Goal: Task Accomplishment & Management: Use online tool/utility

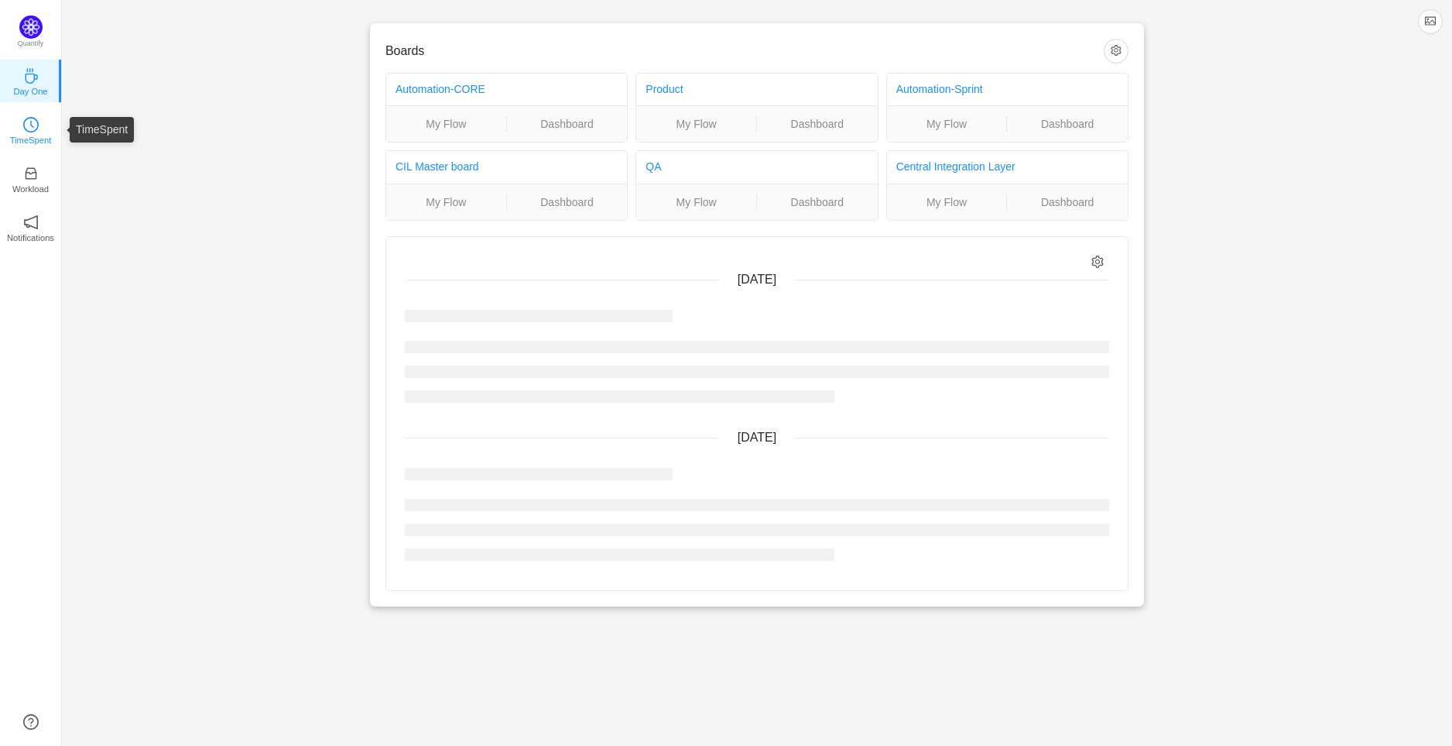
click at [27, 128] on icon "icon: clock-circle" at bounding box center [30, 124] width 15 height 15
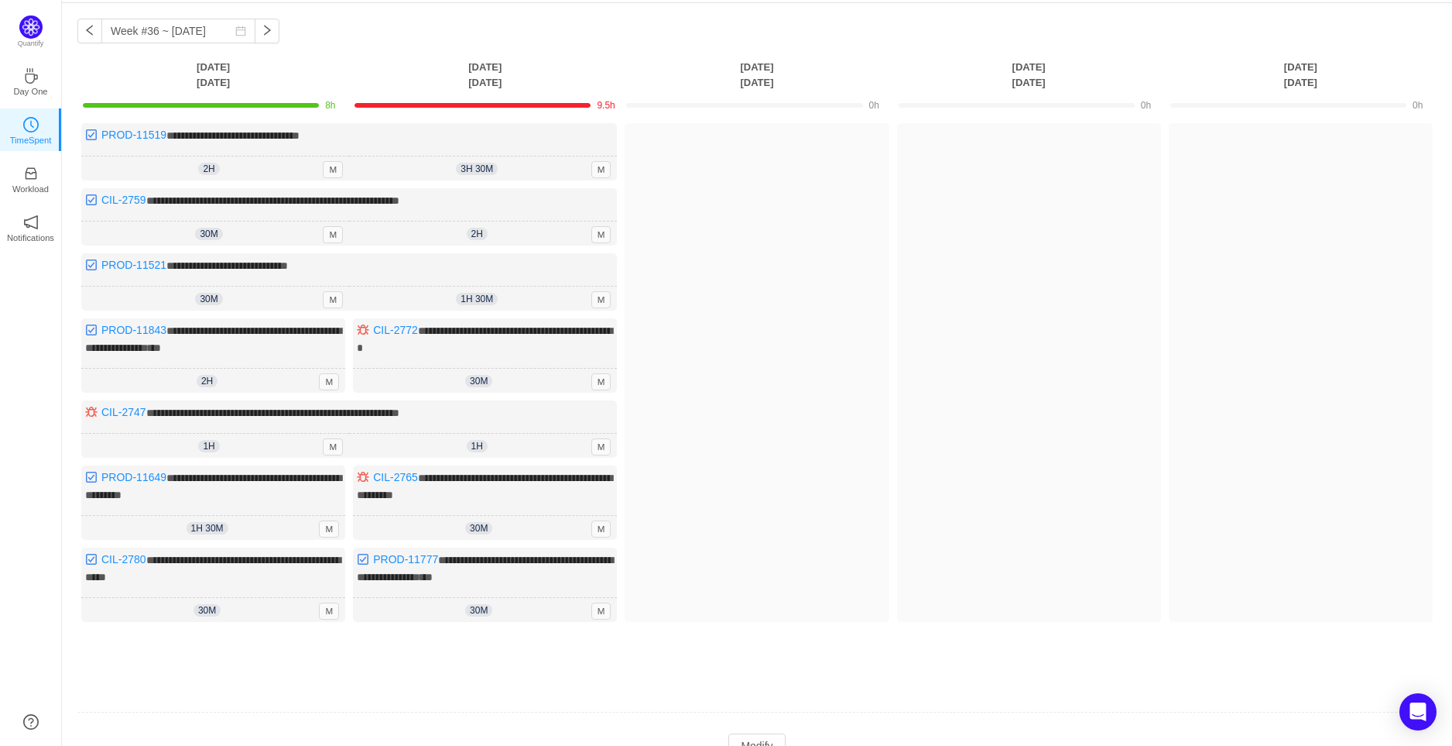
scroll to position [124, 0]
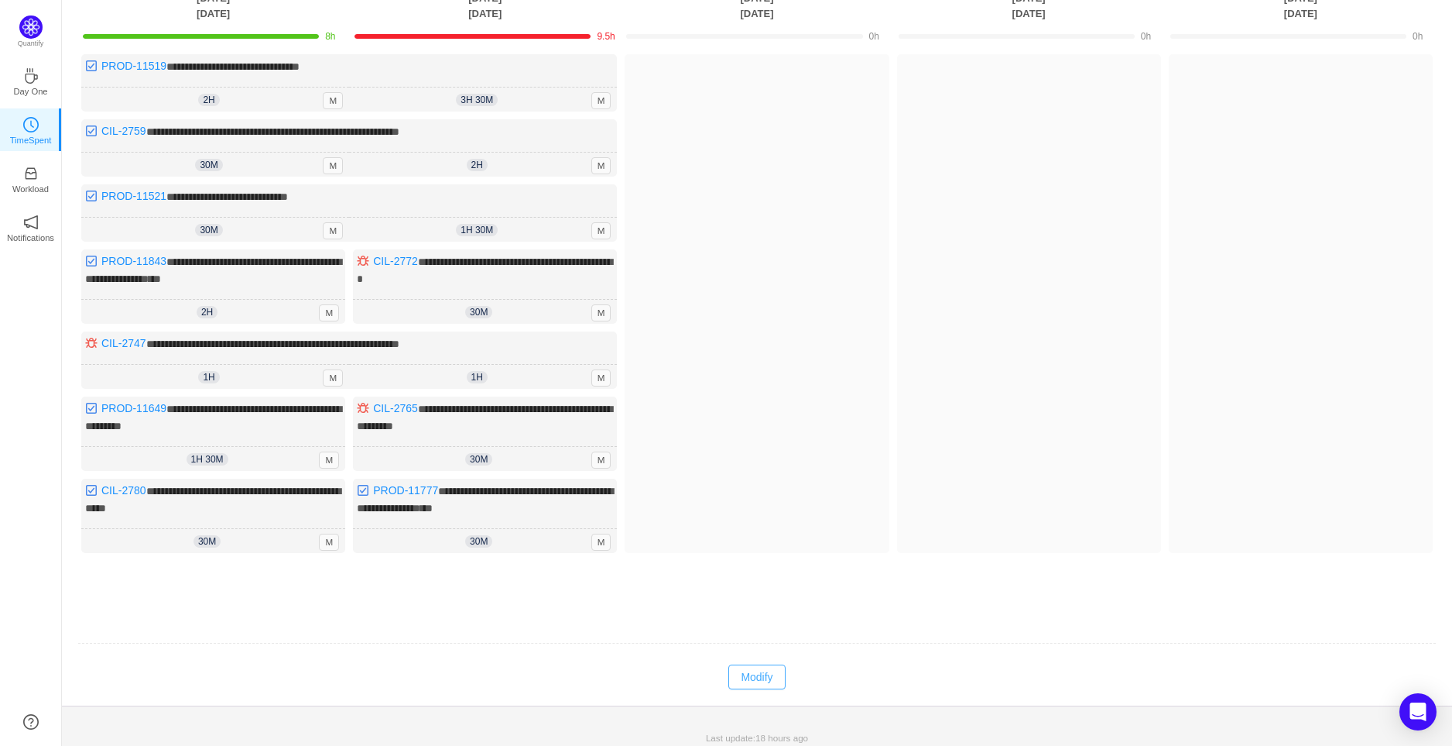
click at [749, 670] on button "Modify" at bounding box center [757, 676] width 57 height 25
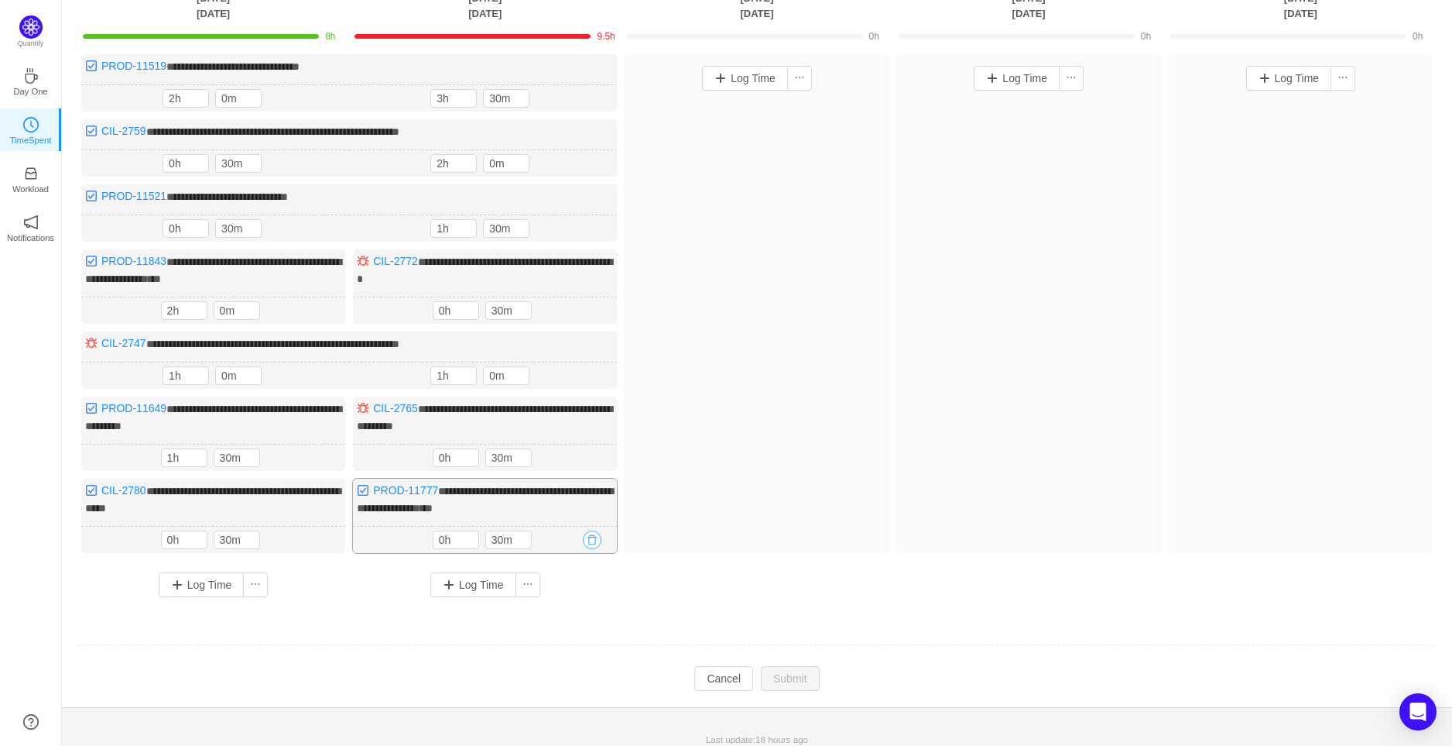
click at [591, 531] on button "button" at bounding box center [592, 539] width 19 height 19
click at [571, 595] on button "Yes" at bounding box center [574, 597] width 30 height 19
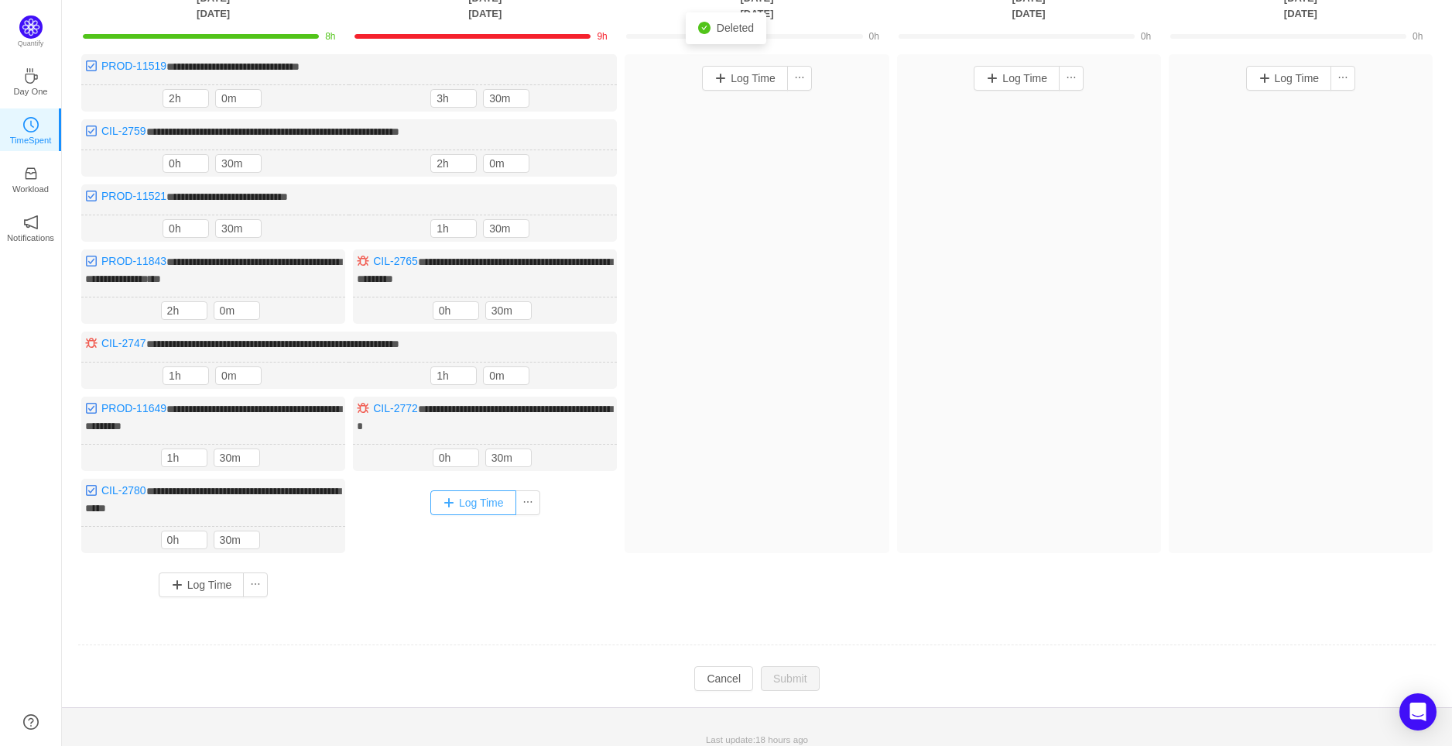
click at [475, 495] on button "Log Time" at bounding box center [473, 502] width 86 height 25
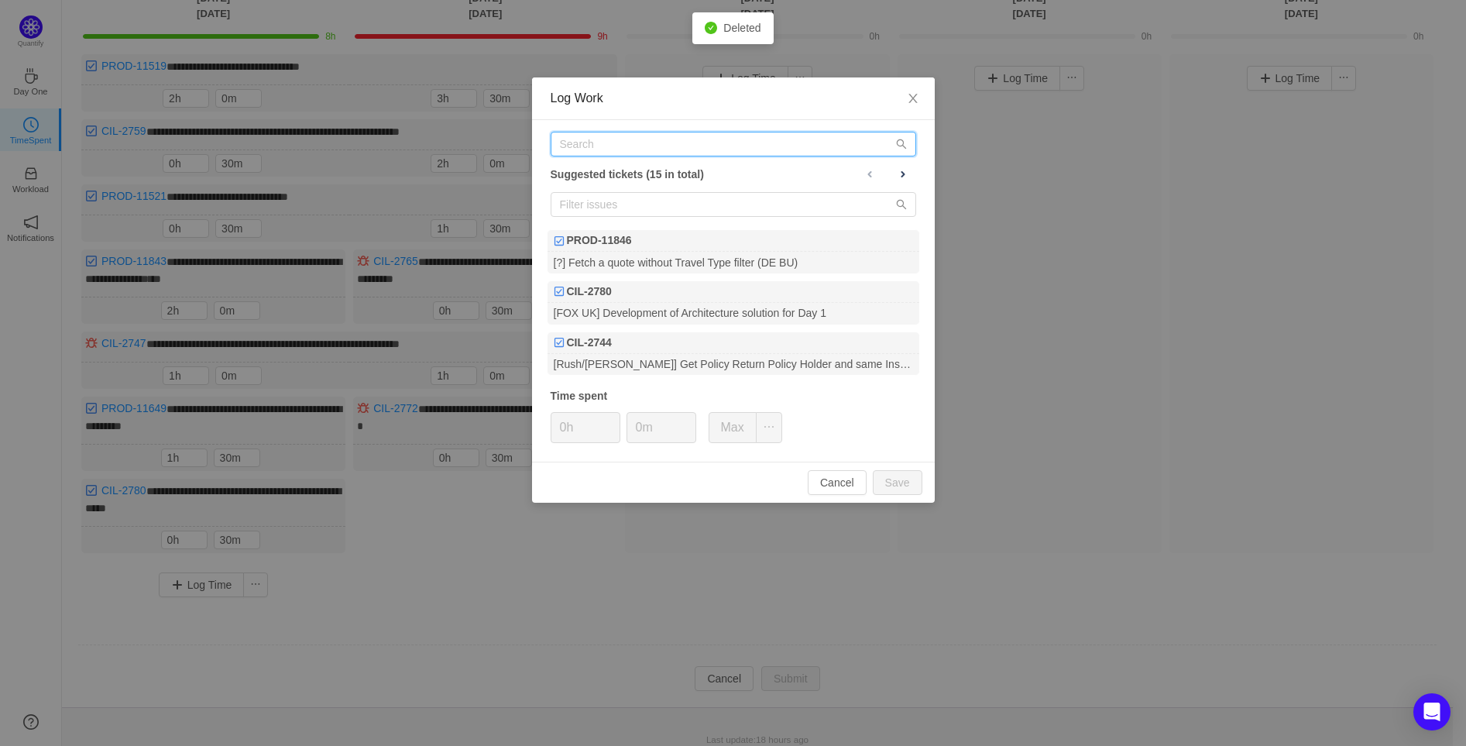
click at [664, 141] on input "text" at bounding box center [732, 144] width 365 height 25
paste input "[URL][DOMAIN_NAME]"
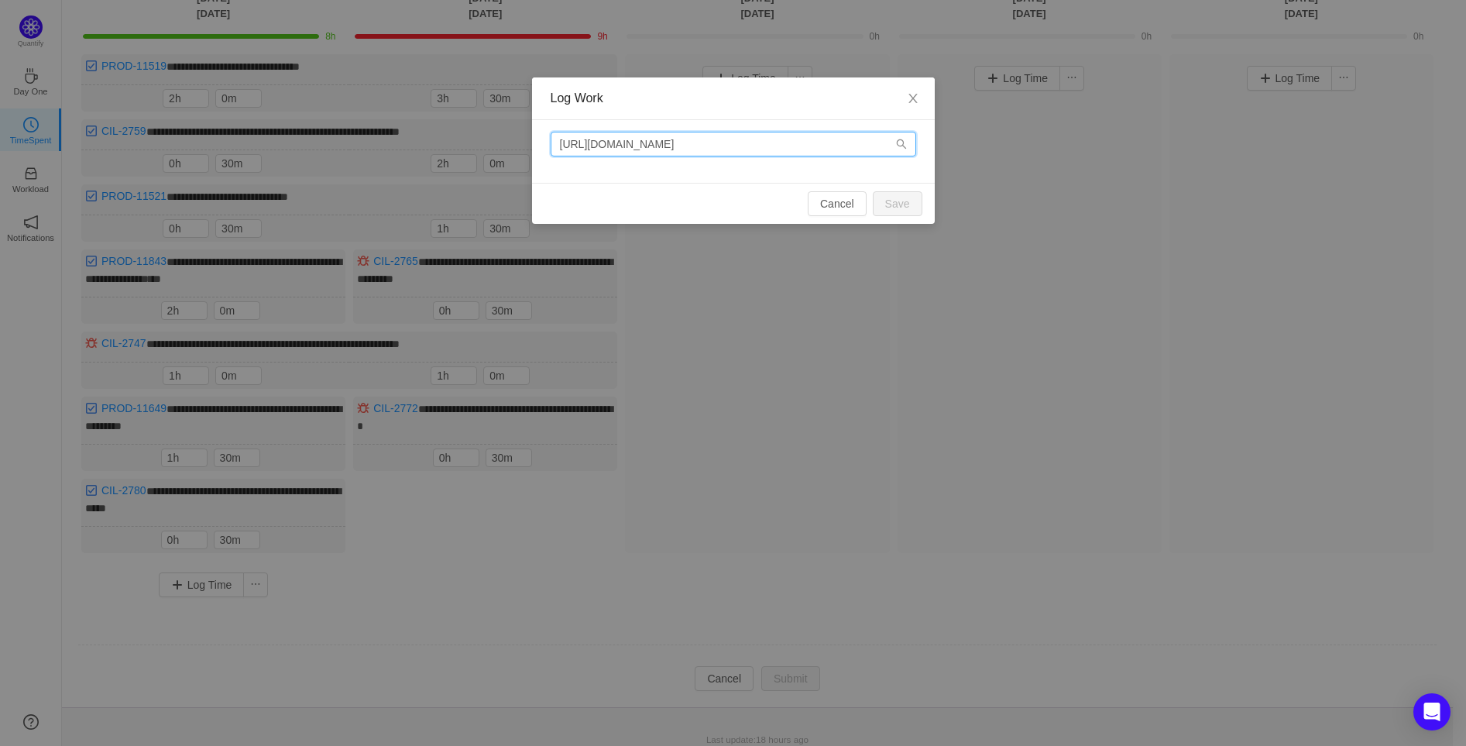
drag, startPoint x: 745, startPoint y: 145, endPoint x: 524, endPoint y: 175, distance: 222.7
click at [524, 175] on div "Log Work [URL][DOMAIN_NAME] Cancel Save" at bounding box center [733, 373] width 1466 height 746
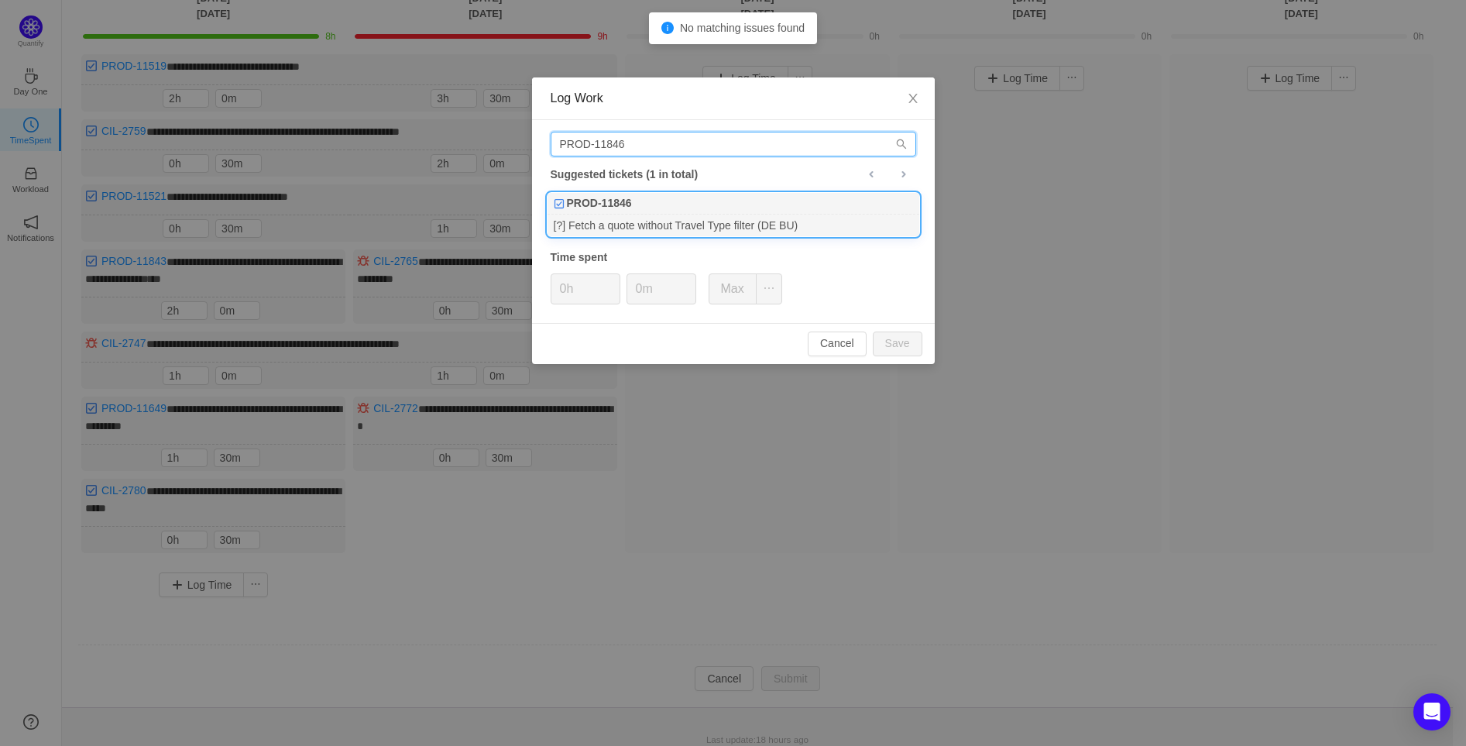
type input "PROD-11846"
click at [693, 207] on div "PROD-11846" at bounding box center [733, 204] width 372 height 22
click at [607, 286] on span "Decrease Value" at bounding box center [611, 295] width 16 height 18
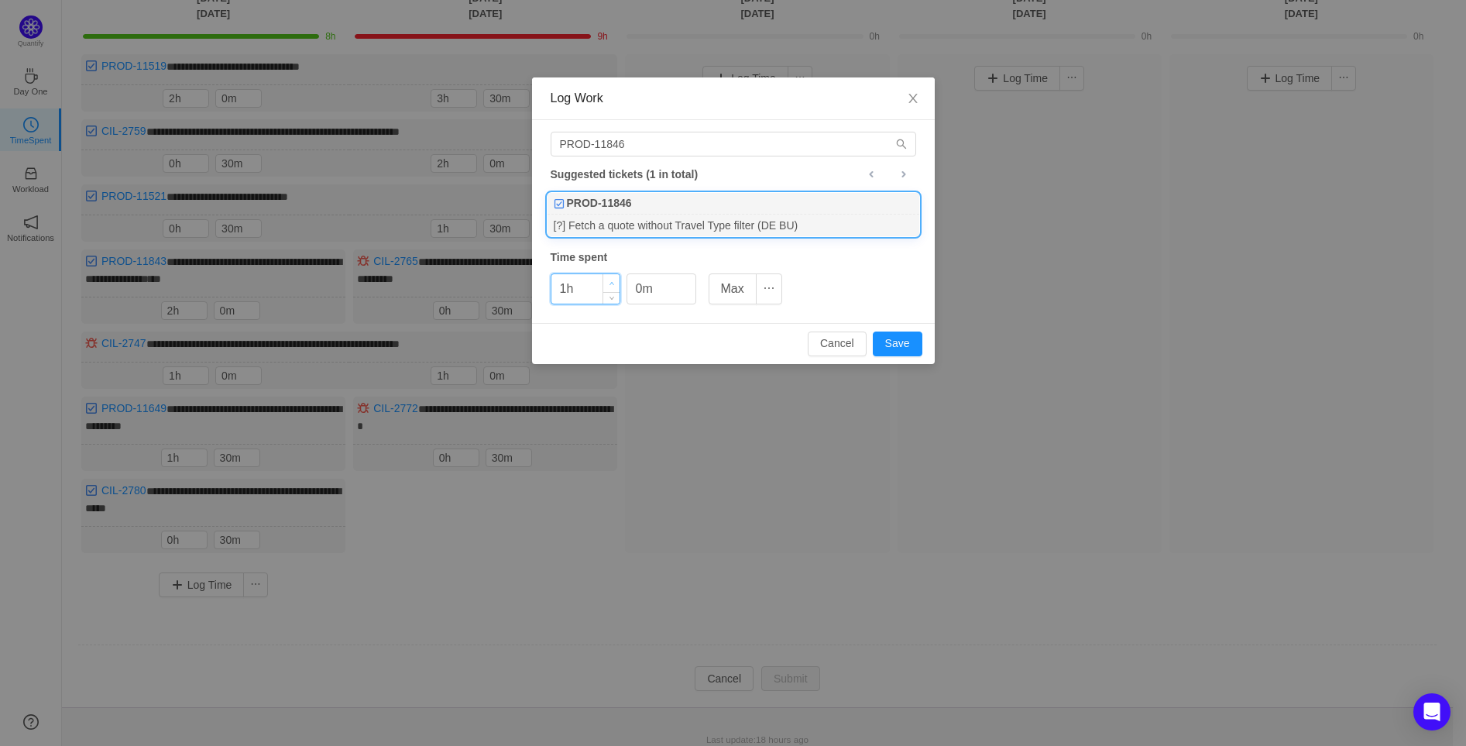
click at [615, 276] on span "Increase Value" at bounding box center [611, 283] width 16 height 18
click at [908, 338] on button "Save" at bounding box center [898, 343] width 50 height 25
type input "0h"
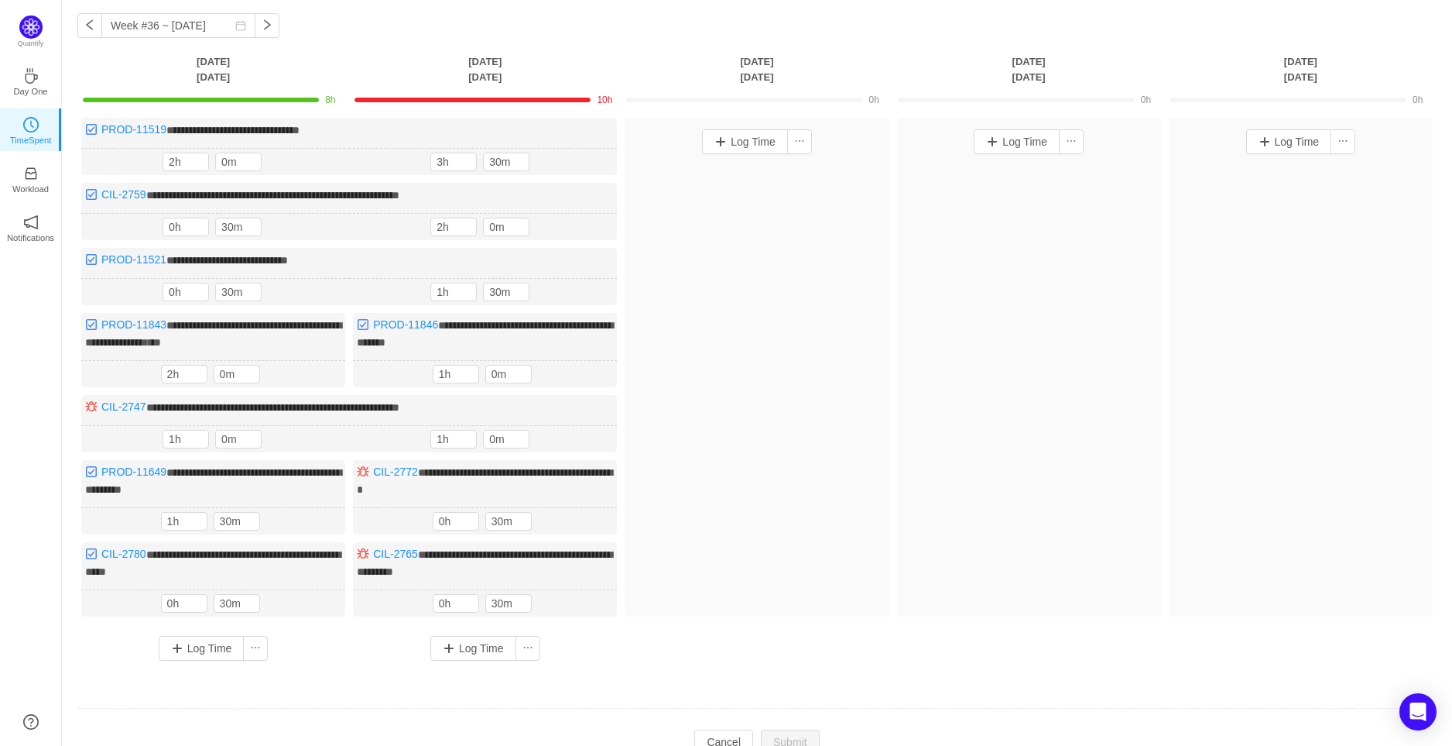
scroll to position [125, 0]
